Goal: Check status: Check status

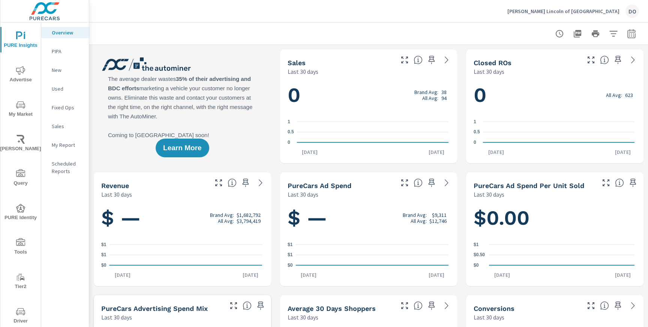
click at [631, 12] on div "DO" at bounding box center [631, 10] width 13 height 13
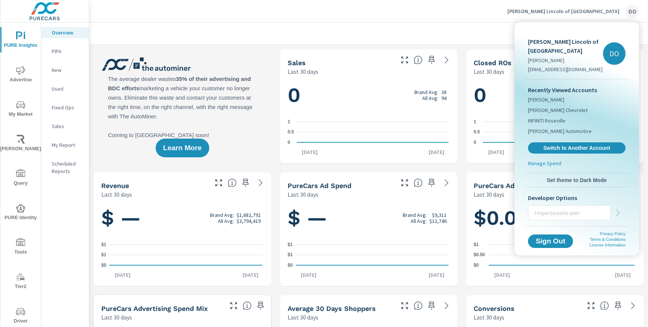
click at [552, 214] on input "text" at bounding box center [569, 212] width 82 height 19
paste input "meganm@purecars.com"
type input "meganm@purecars.com"
click at [618, 211] on icon "button" at bounding box center [617, 212] width 3 height 7
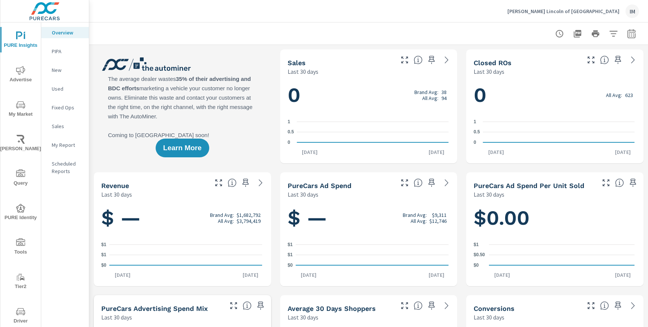
click at [22, 314] on icon "nav menu" at bounding box center [20, 311] width 9 height 7
